Goal: Task Accomplishment & Management: Manage account settings

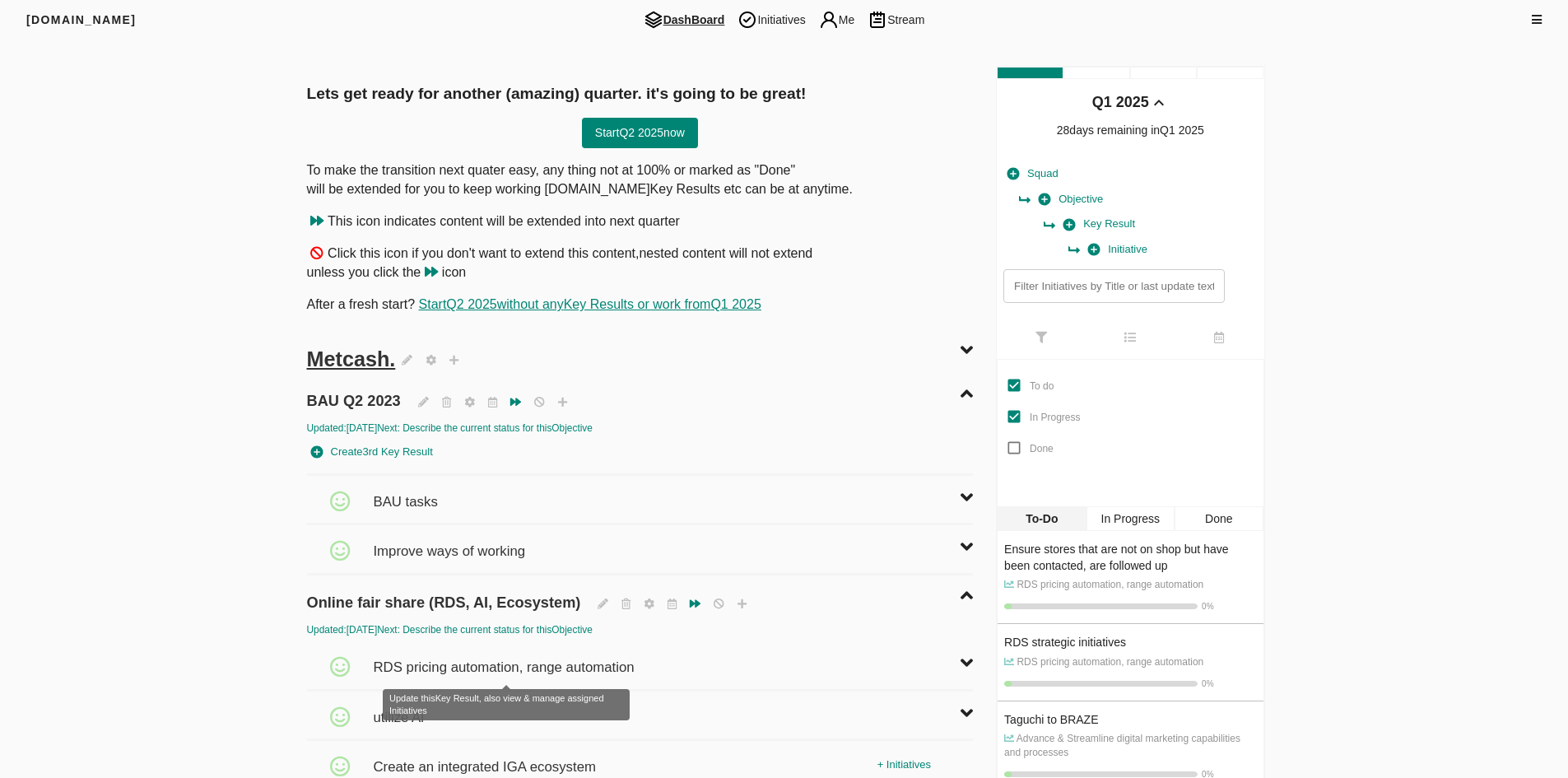
click at [443, 671] on span "RDS pricing automation, range automation" at bounding box center [505, 659] width 265 height 36
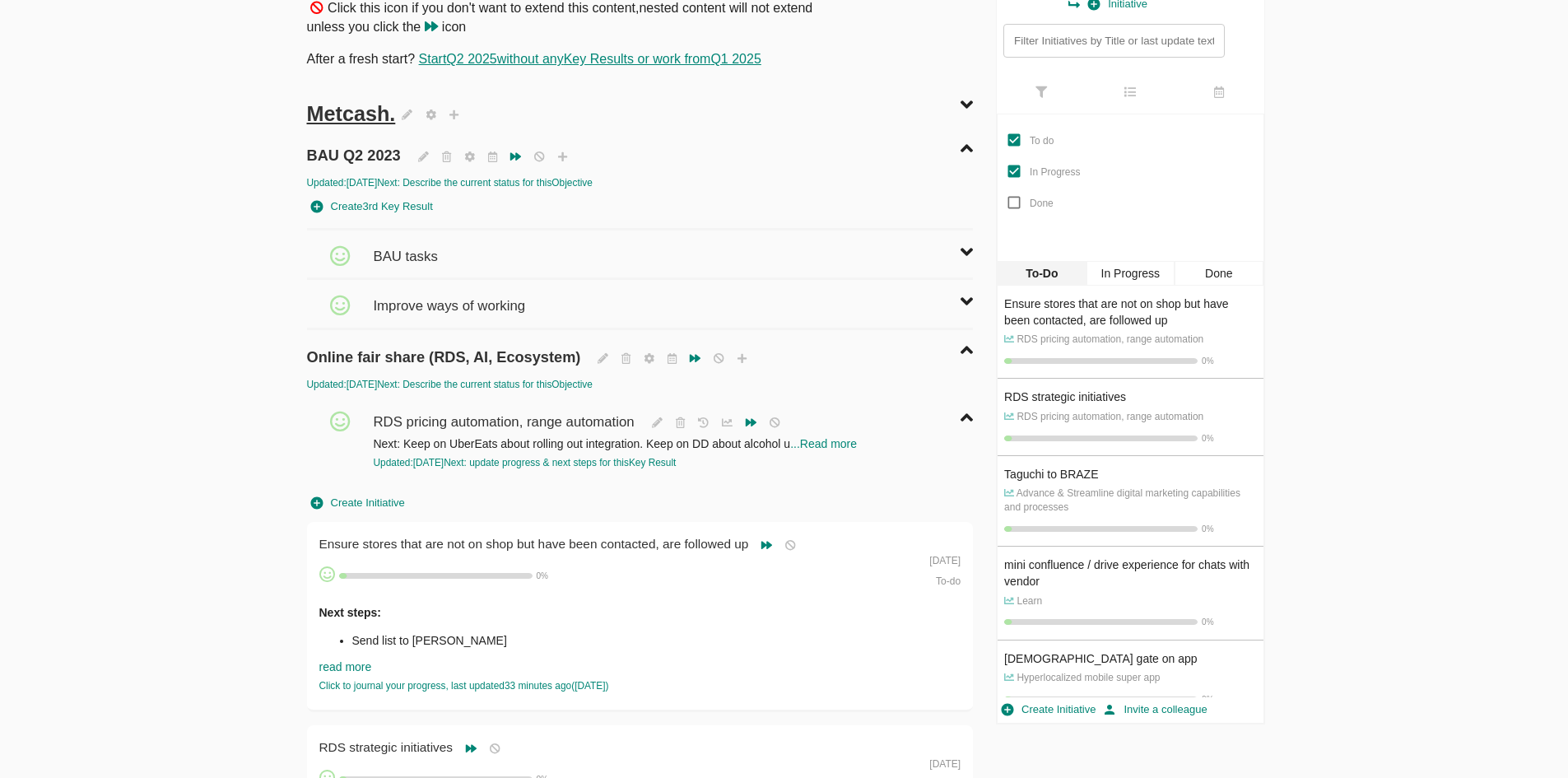
scroll to position [247, 0]
click at [443, 624] on div "Next steps: Send list to [PERSON_NAME] Latest: [URL][DOMAIN_NAME] Stores who ha…" at bounding box center [608, 667] width 577 height 129
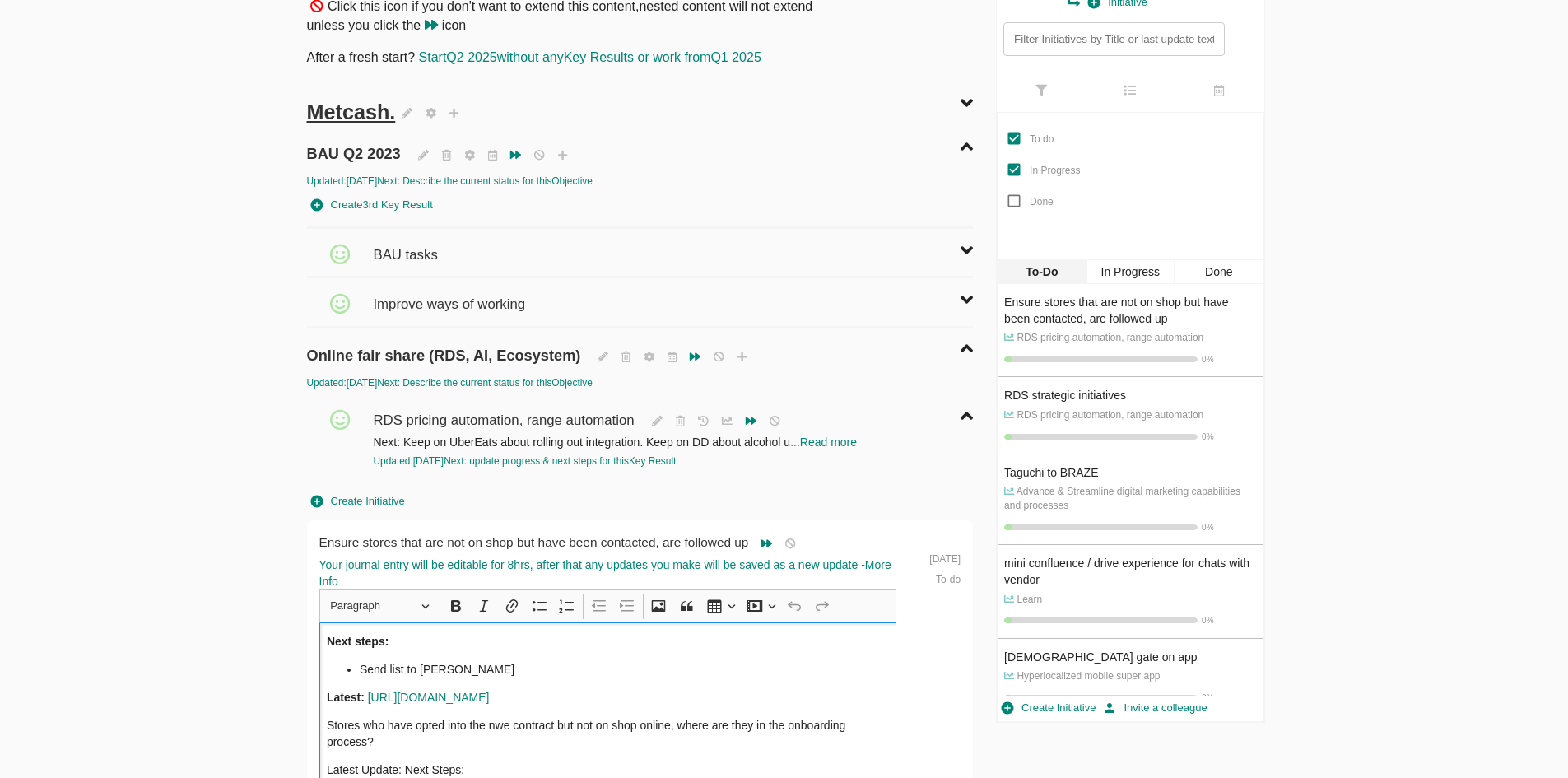
click at [498, 663] on li "Send list to [PERSON_NAME]" at bounding box center [624, 669] width 529 height 17
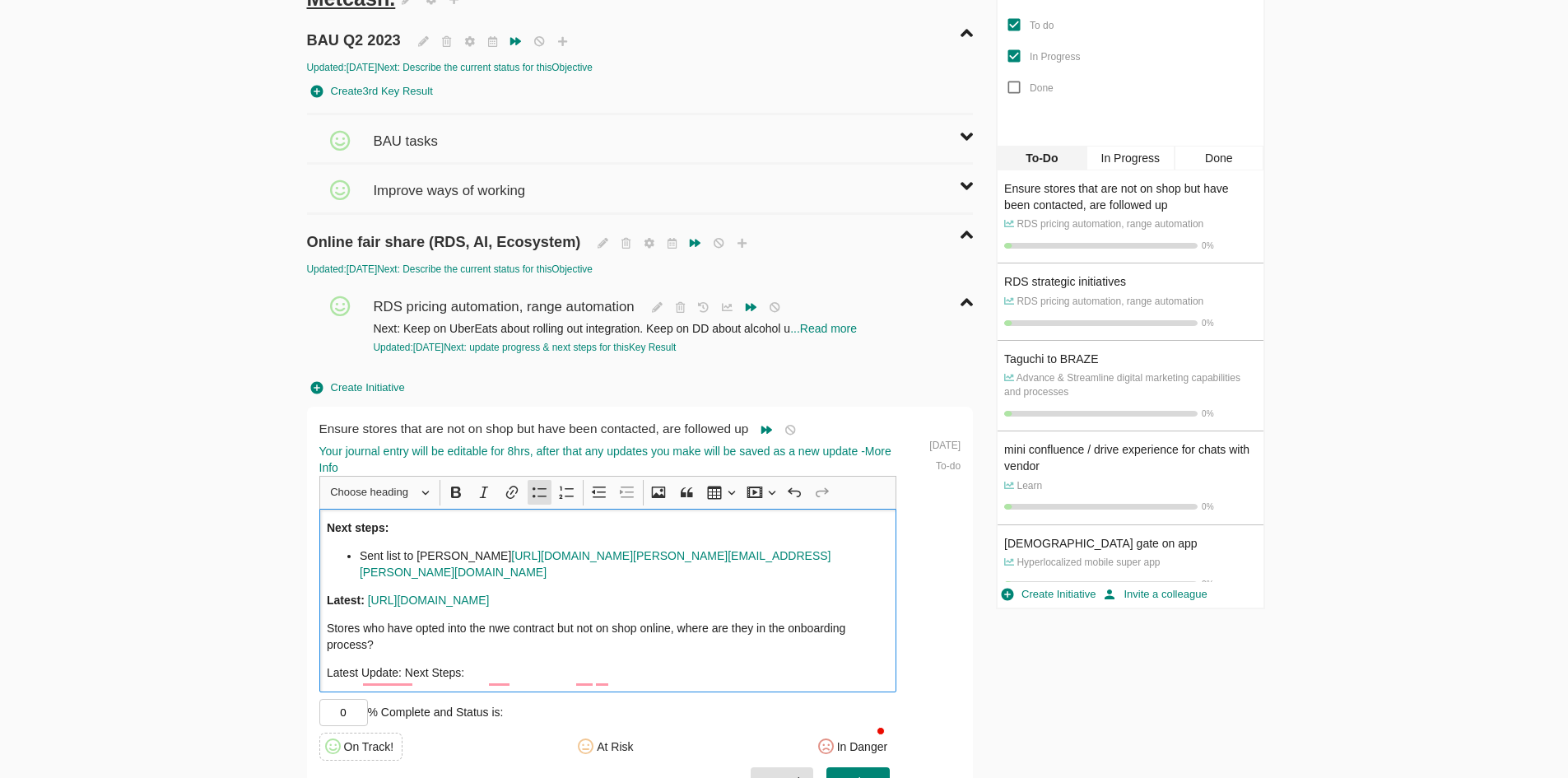
scroll to position [576, 0]
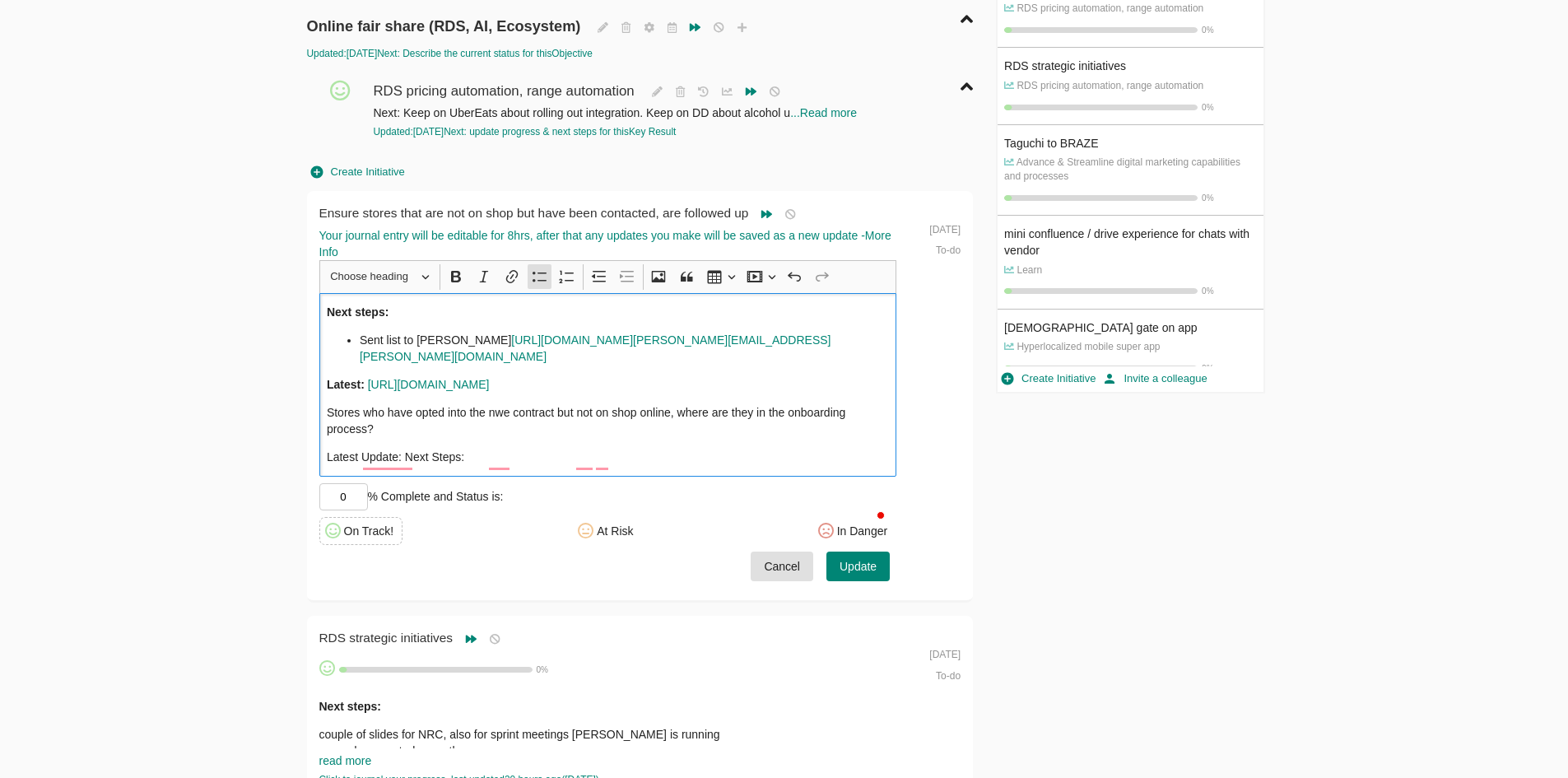
click at [734, 385] on div "Next steps: Sent list to [PERSON_NAME] [URL][DOMAIN_NAME][PERSON_NAME][EMAIL_AD…" at bounding box center [608, 385] width 577 height 184
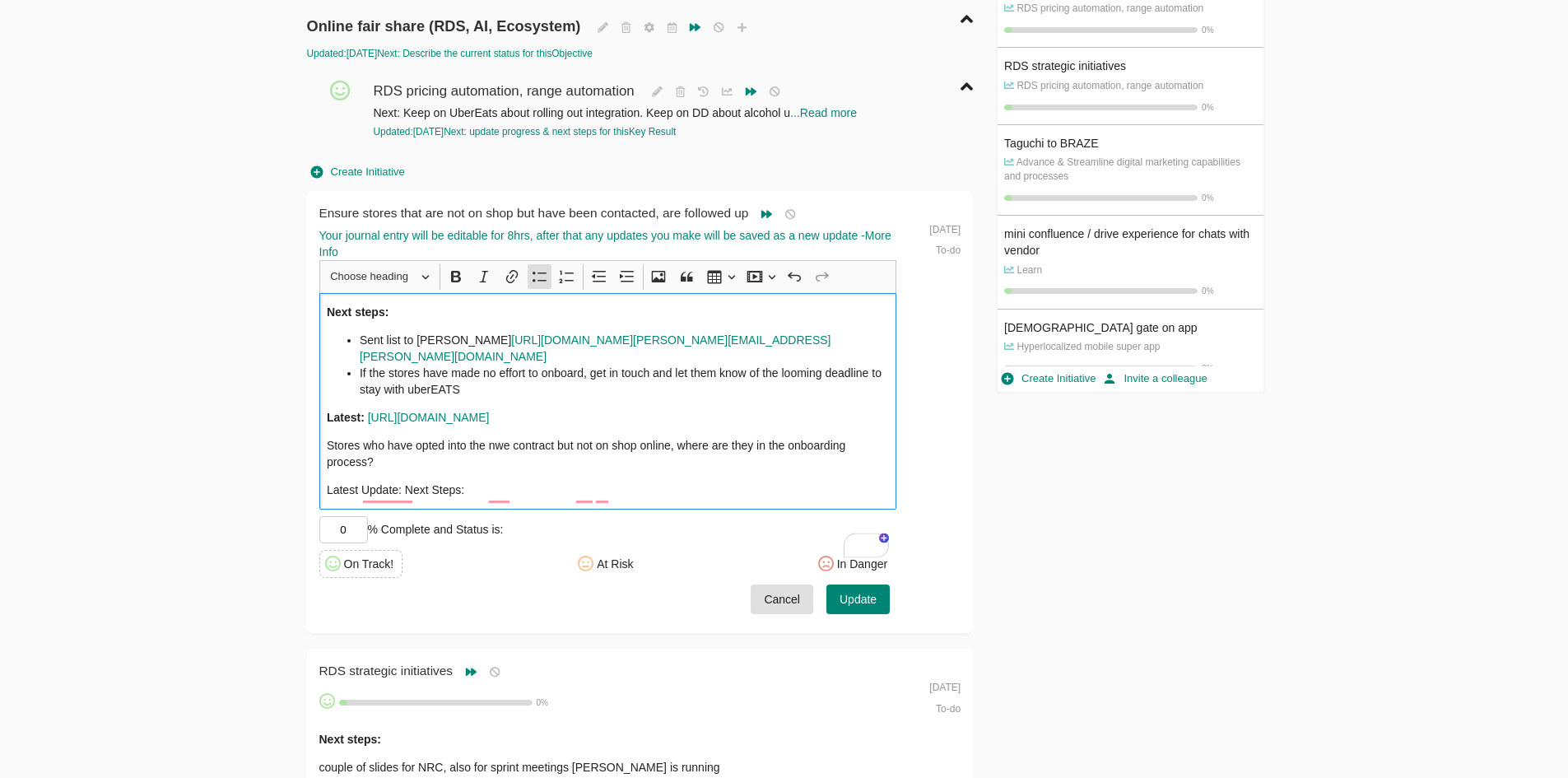
click at [868, 610] on span "Update" at bounding box center [858, 599] width 37 height 20
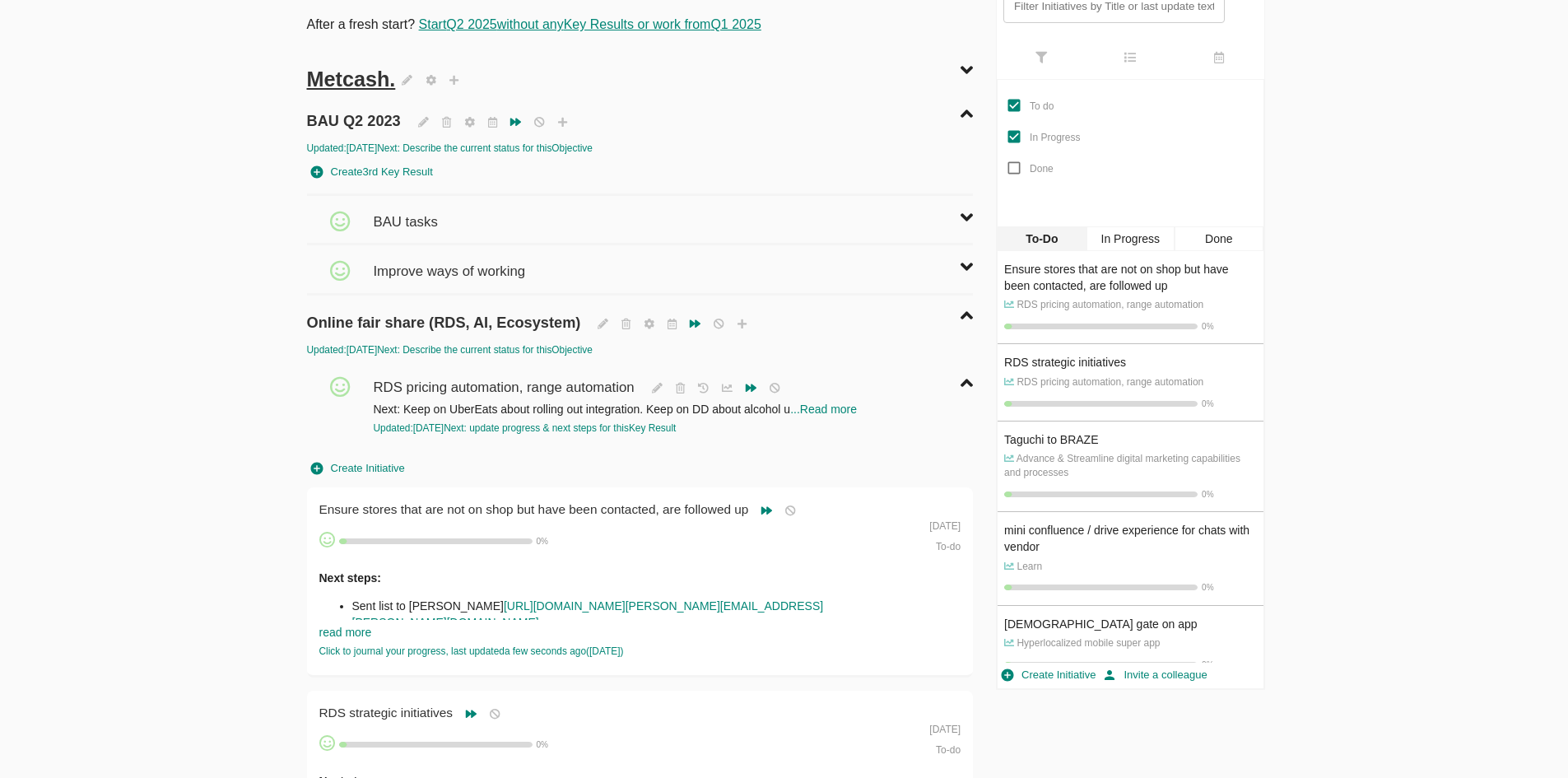
scroll to position [0, 0]
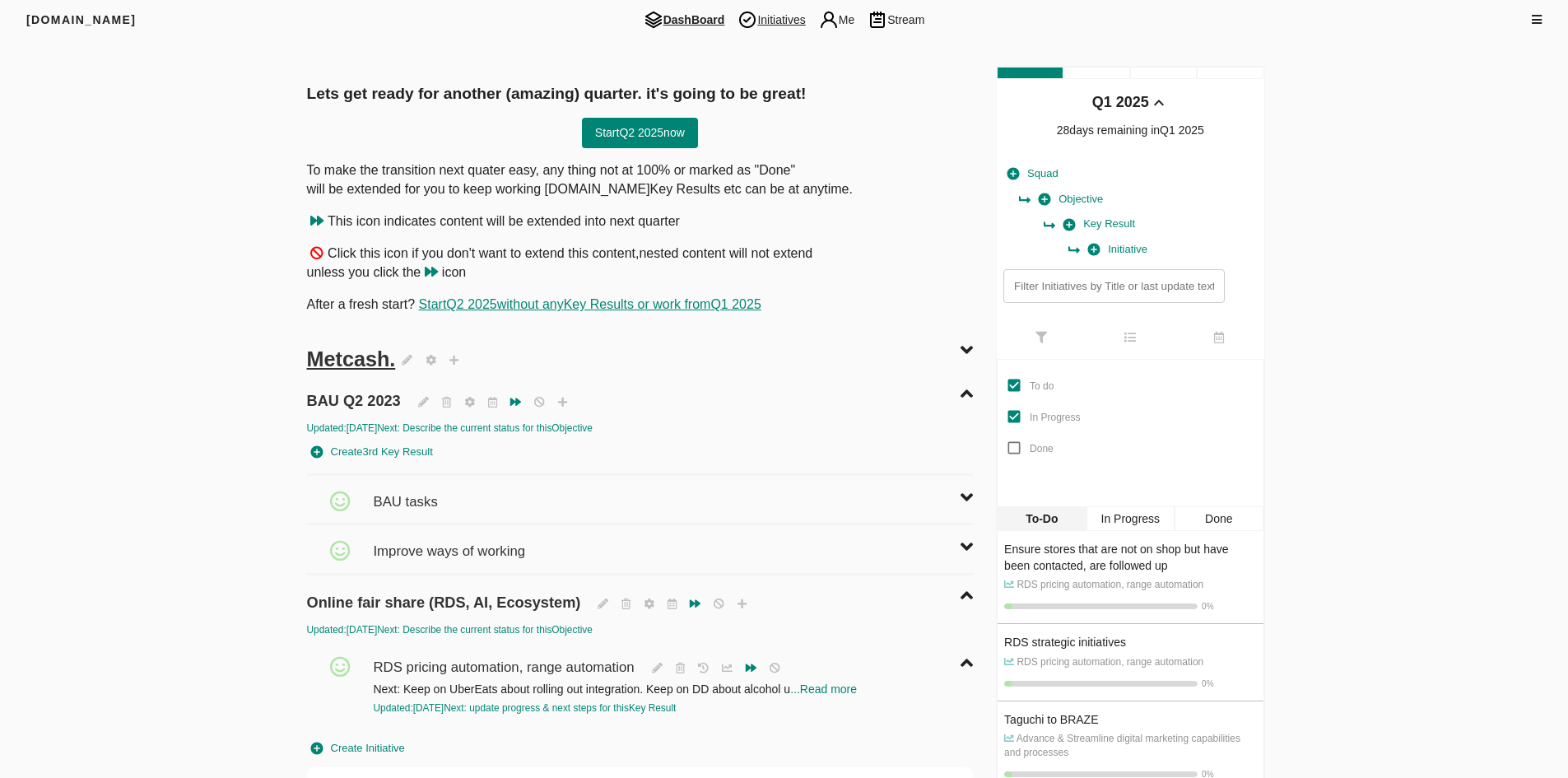
click at [778, 20] on span "Initiatives" at bounding box center [771, 19] width 81 height 19
